Goal: Information Seeking & Learning: Learn about a topic

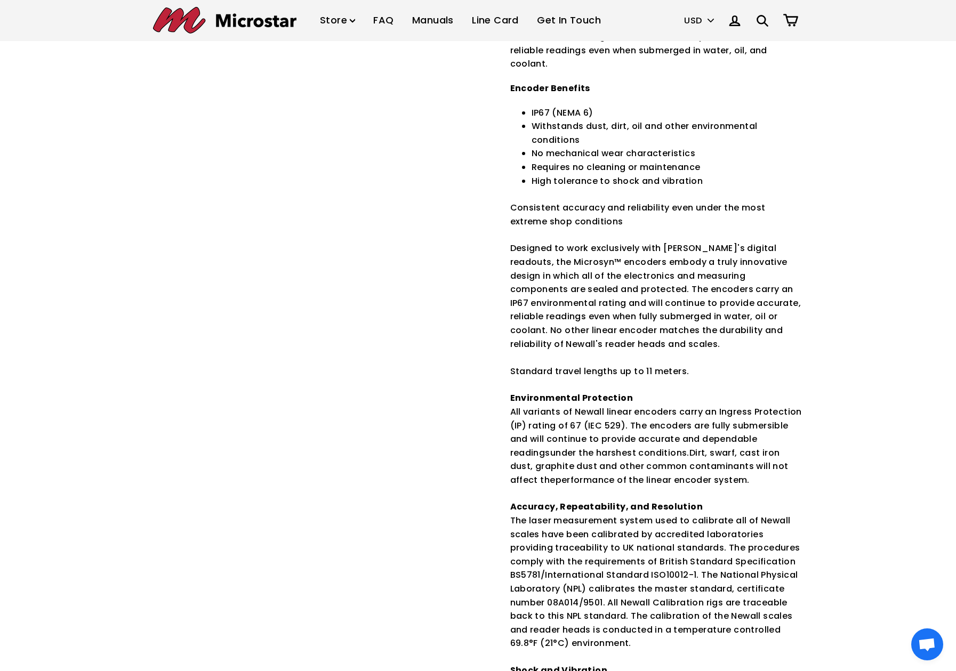
scroll to position [427, 0]
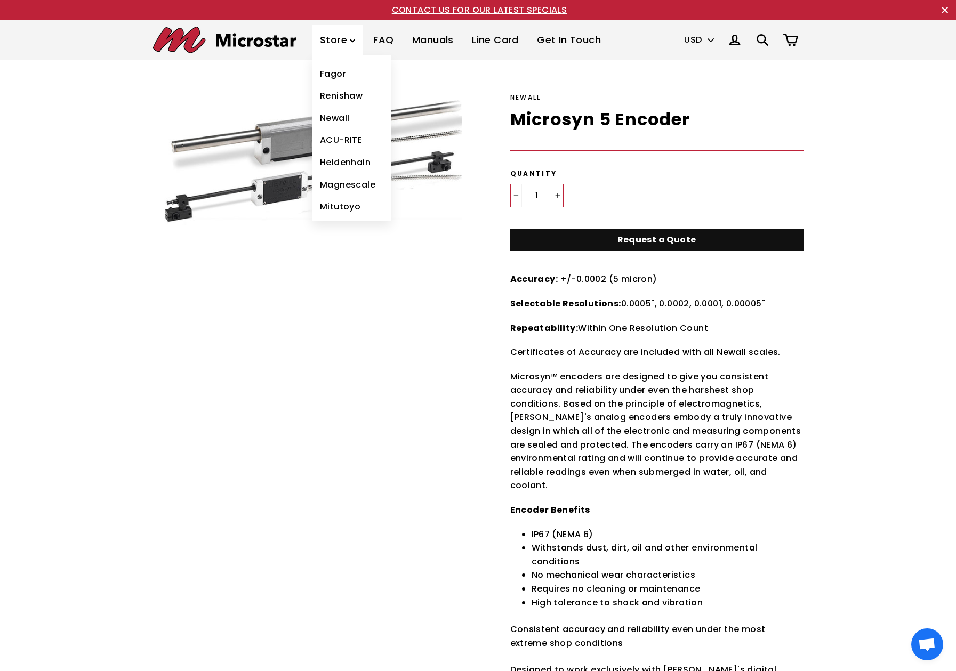
click at [339, 117] on link "Newall" at bounding box center [351, 118] width 79 height 22
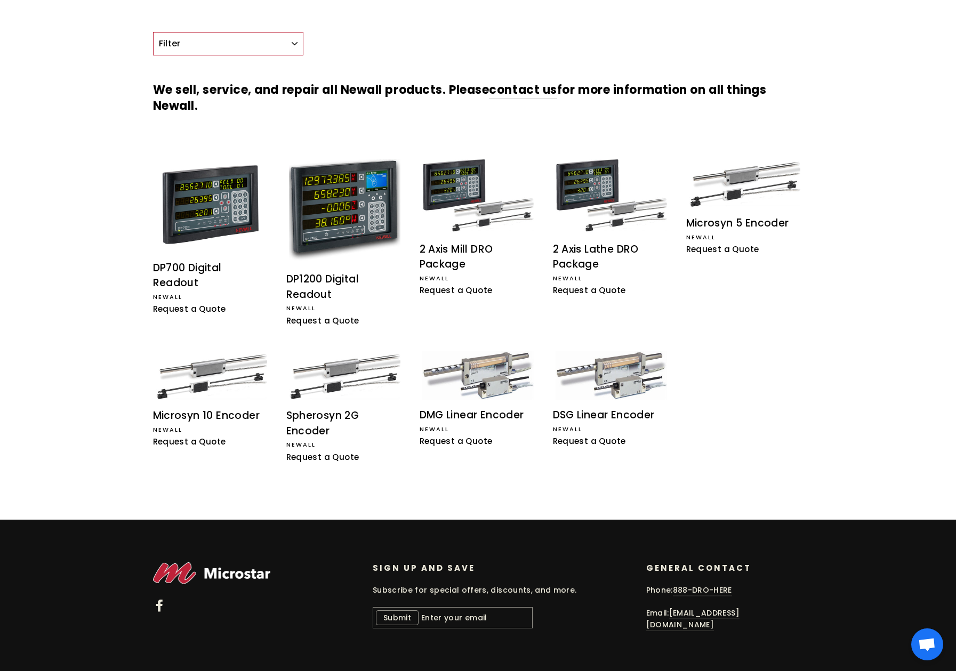
scroll to position [112, 0]
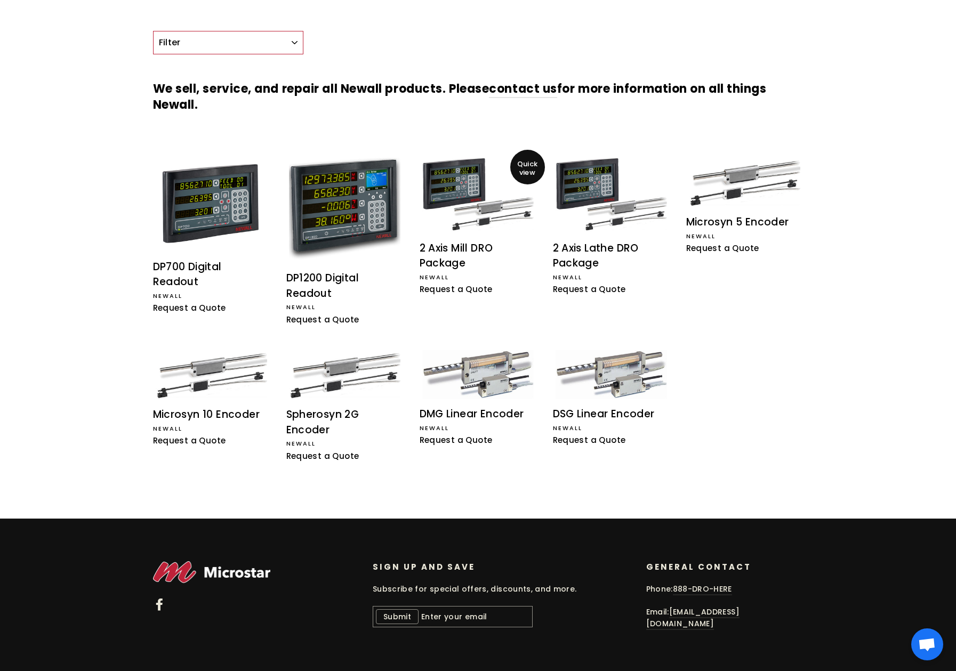
click at [459, 171] on img at bounding box center [477, 195] width 111 height 74
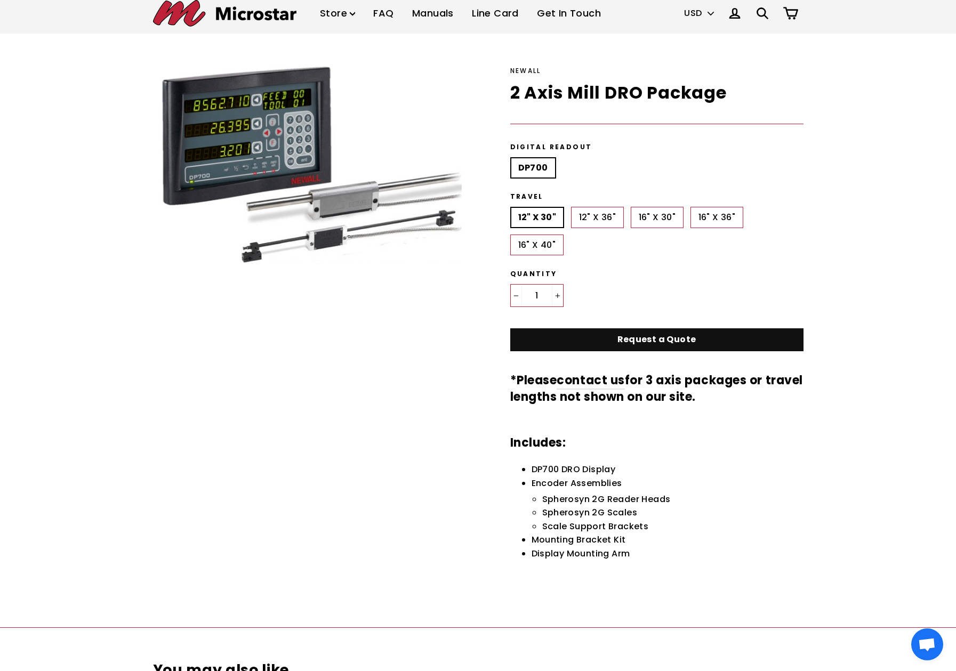
scroll to position [3, 0]
